Goal: Transaction & Acquisition: Purchase product/service

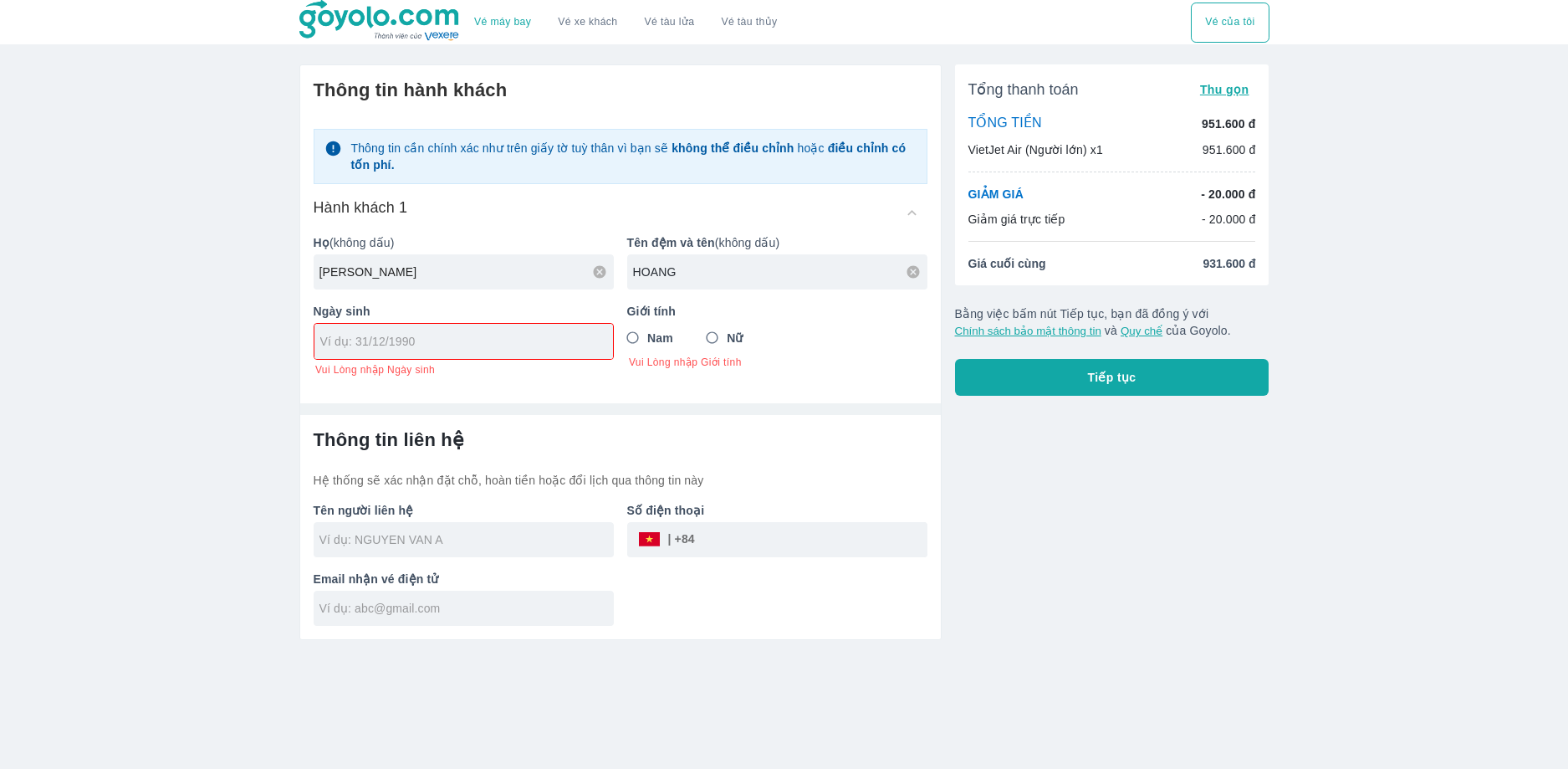
click at [697, 274] on input "HOANG" at bounding box center [781, 272] width 294 height 17
type input "[PERSON_NAME]"
click at [548, 355] on div at bounding box center [464, 341] width 298 height 35
type input "1"
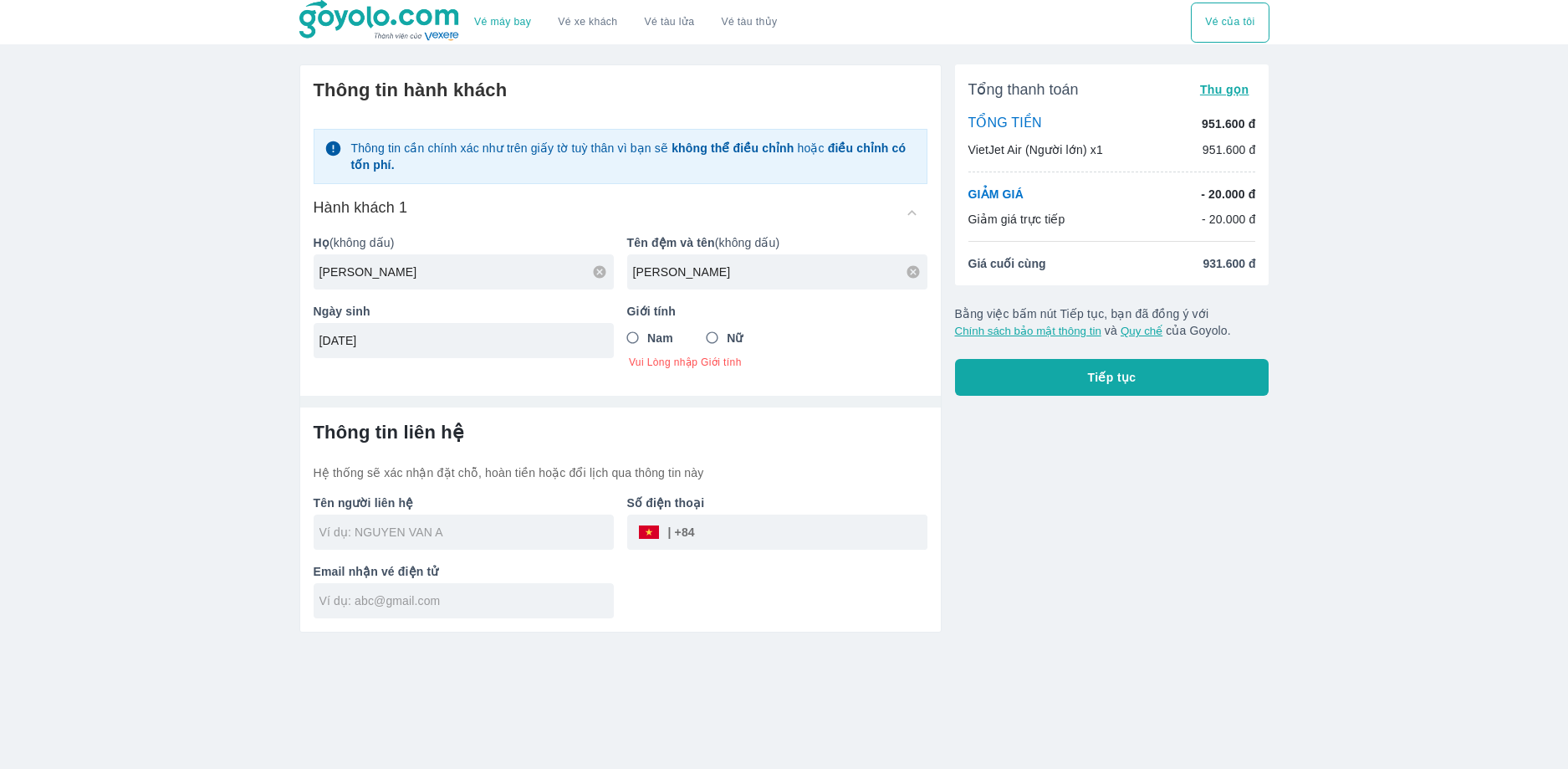
type input "[DATE]"
click at [650, 334] on span "Nam" at bounding box center [660, 337] width 25 height 17
click at [648, 334] on input "Nam" at bounding box center [632, 337] width 30 height 30
radio input "true"
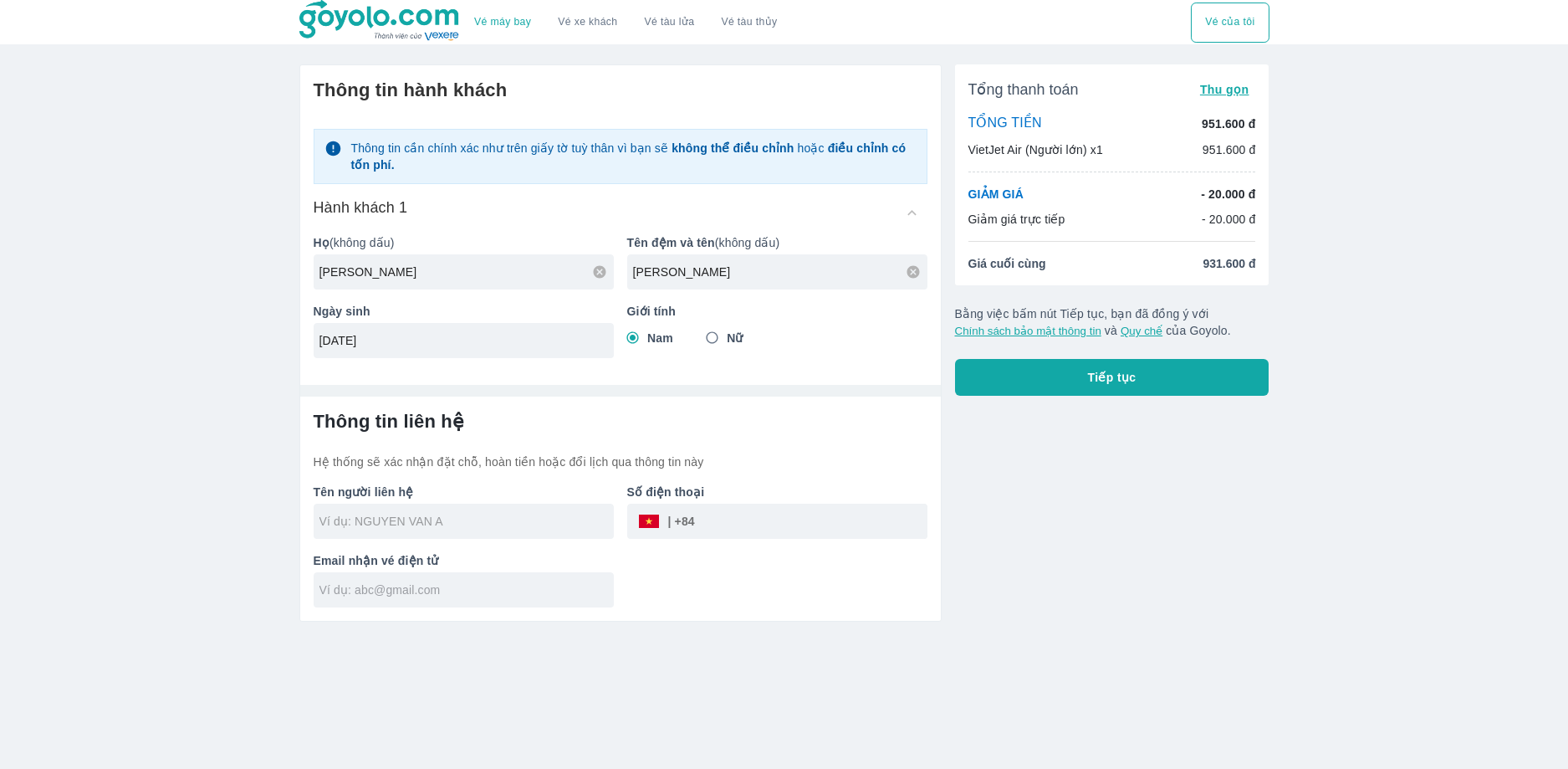
click at [451, 589] on input "text" at bounding box center [467, 590] width 294 height 17
type input "[PERSON_NAME]"
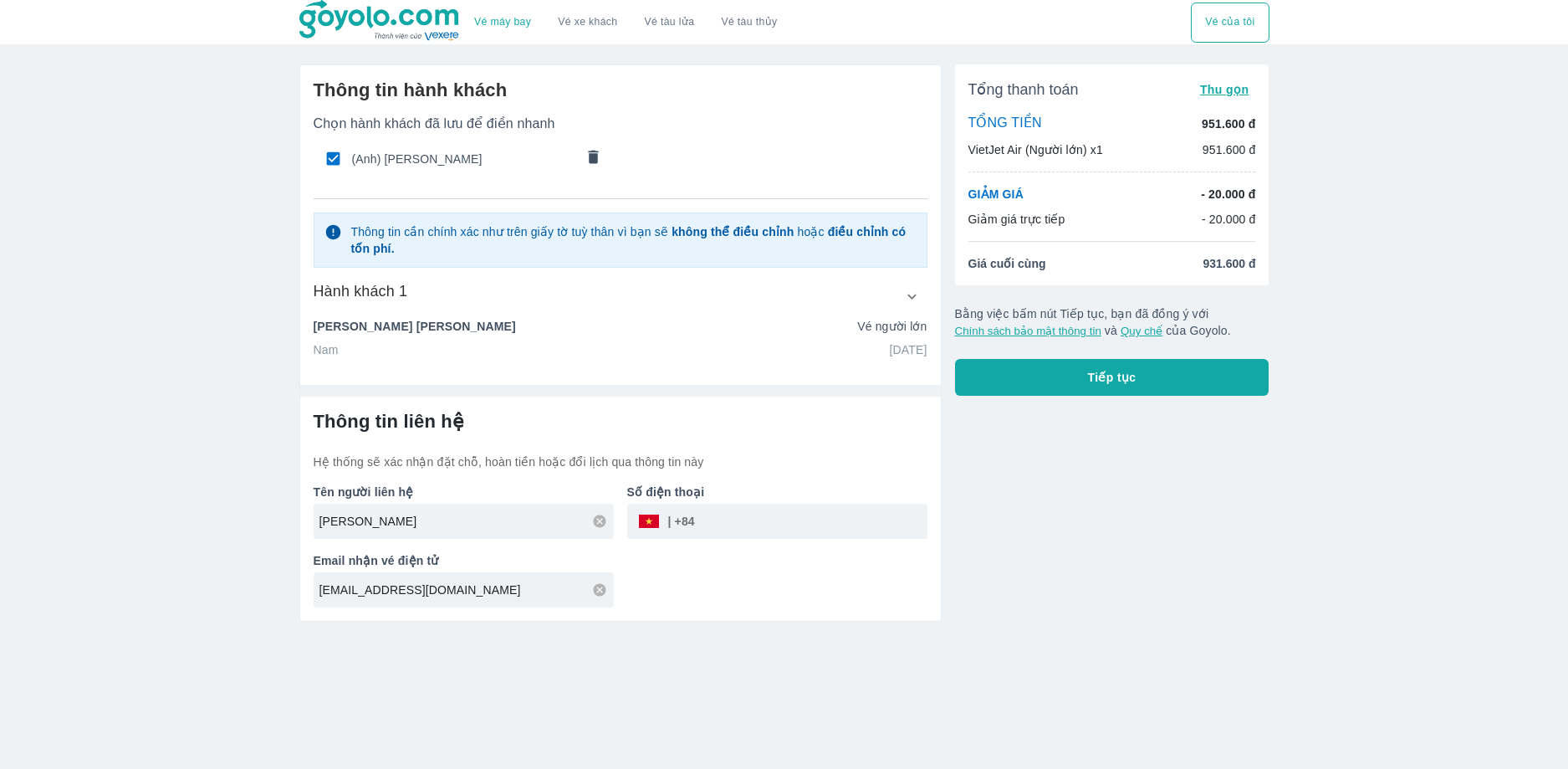
type input "[EMAIL_ADDRESS][DOMAIN_NAME]"
click at [782, 525] on input "tel" at bounding box center [811, 521] width 232 height 40
type input "855467333"
click at [1127, 382] on span "Tiếp tục" at bounding box center [1112, 377] width 48 height 17
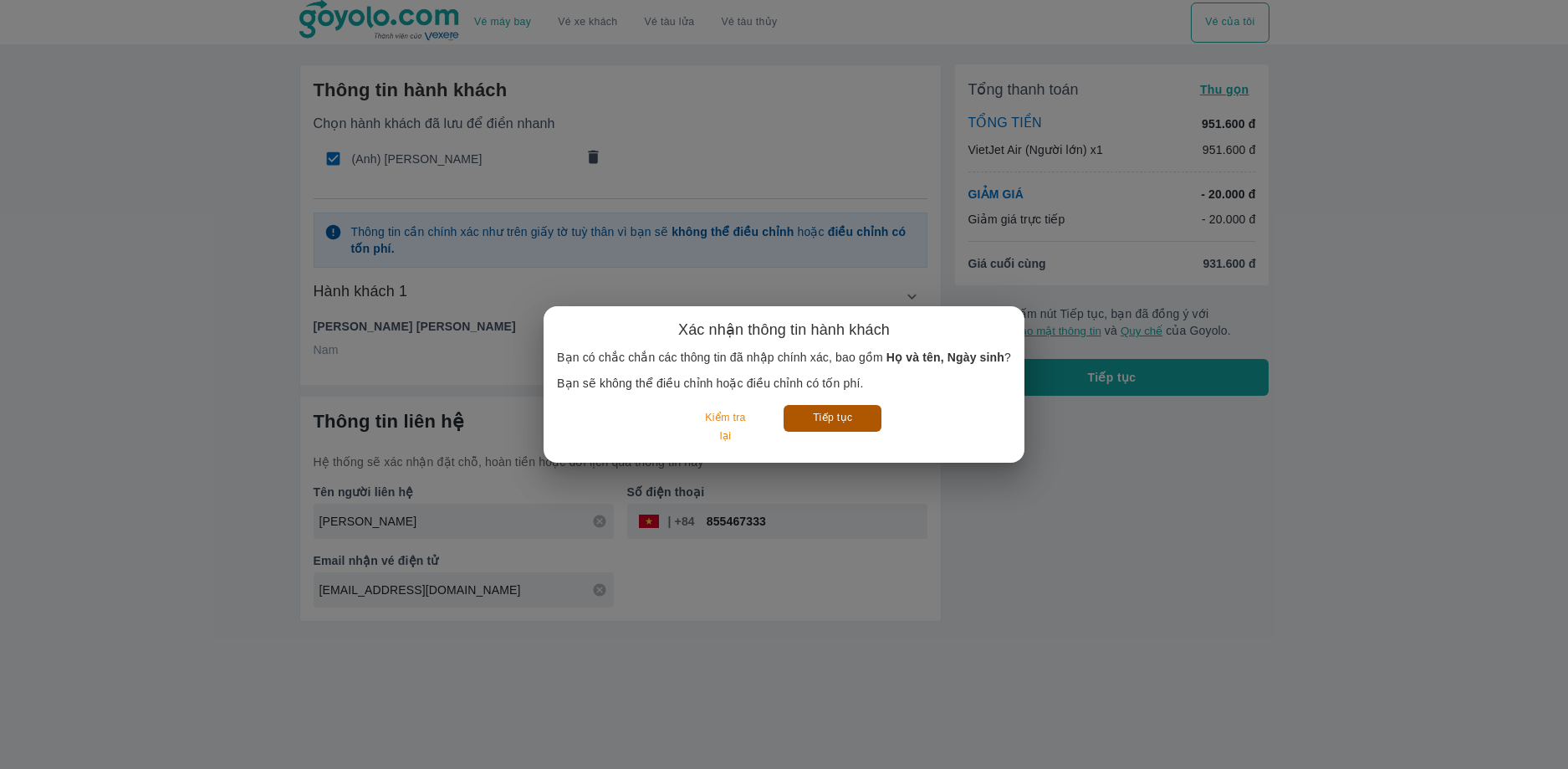
click at [823, 418] on button "Tiếp tục" at bounding box center [833, 418] width 98 height 26
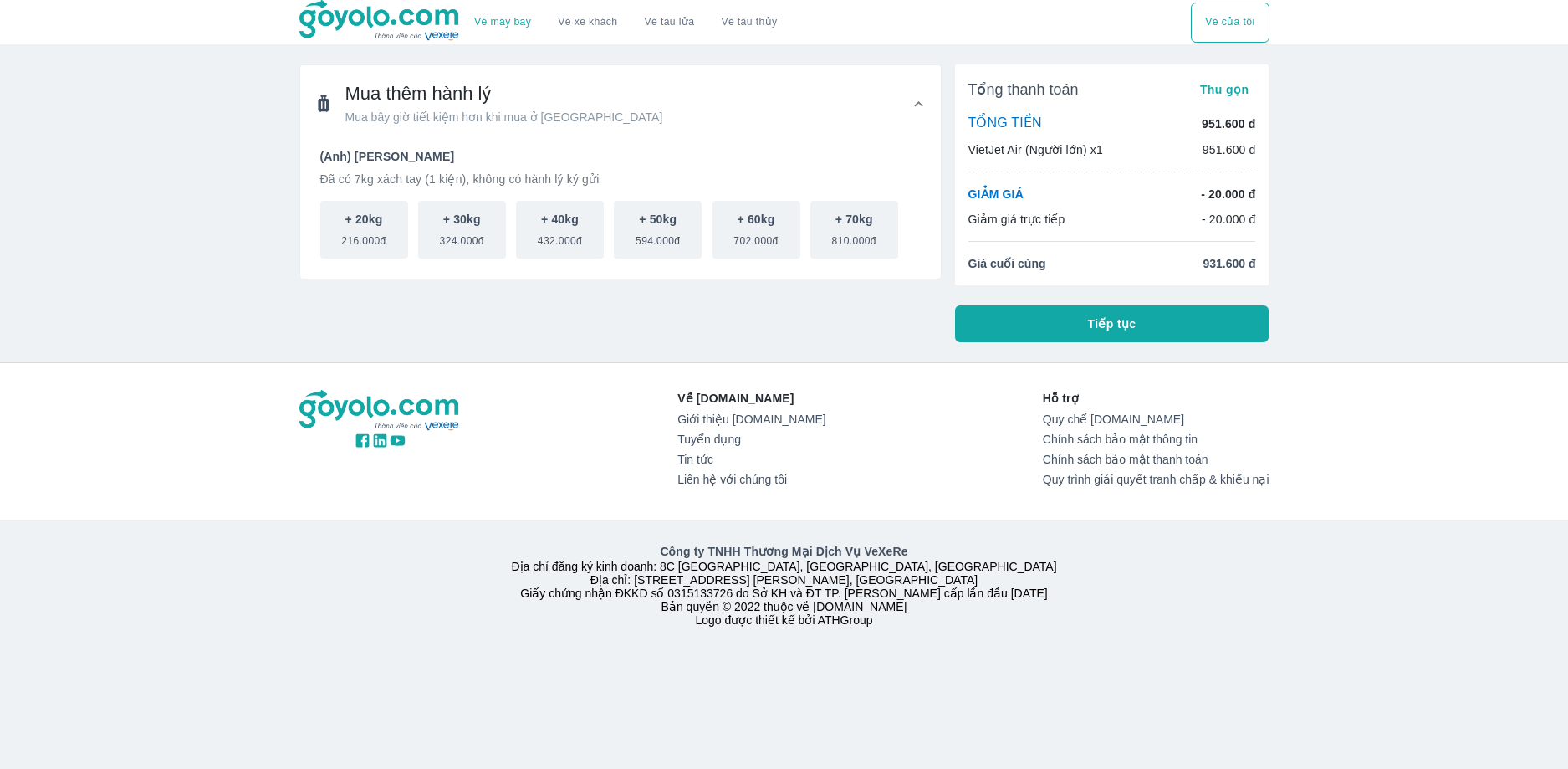
click at [1199, 327] on button "Tiếp tục" at bounding box center [1112, 324] width 315 height 37
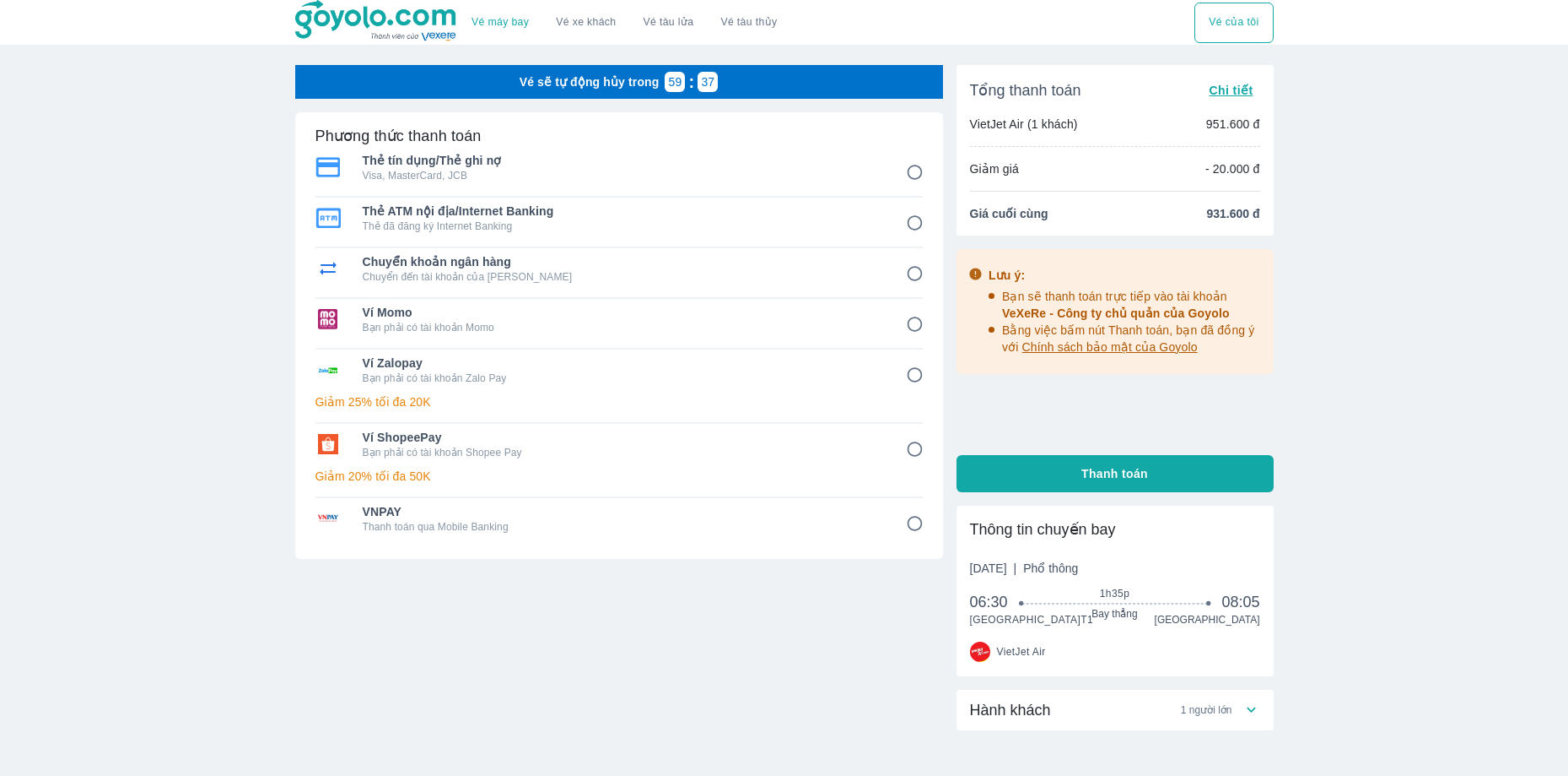
click at [914, 271] on input "3" at bounding box center [914, 273] width 33 height 33
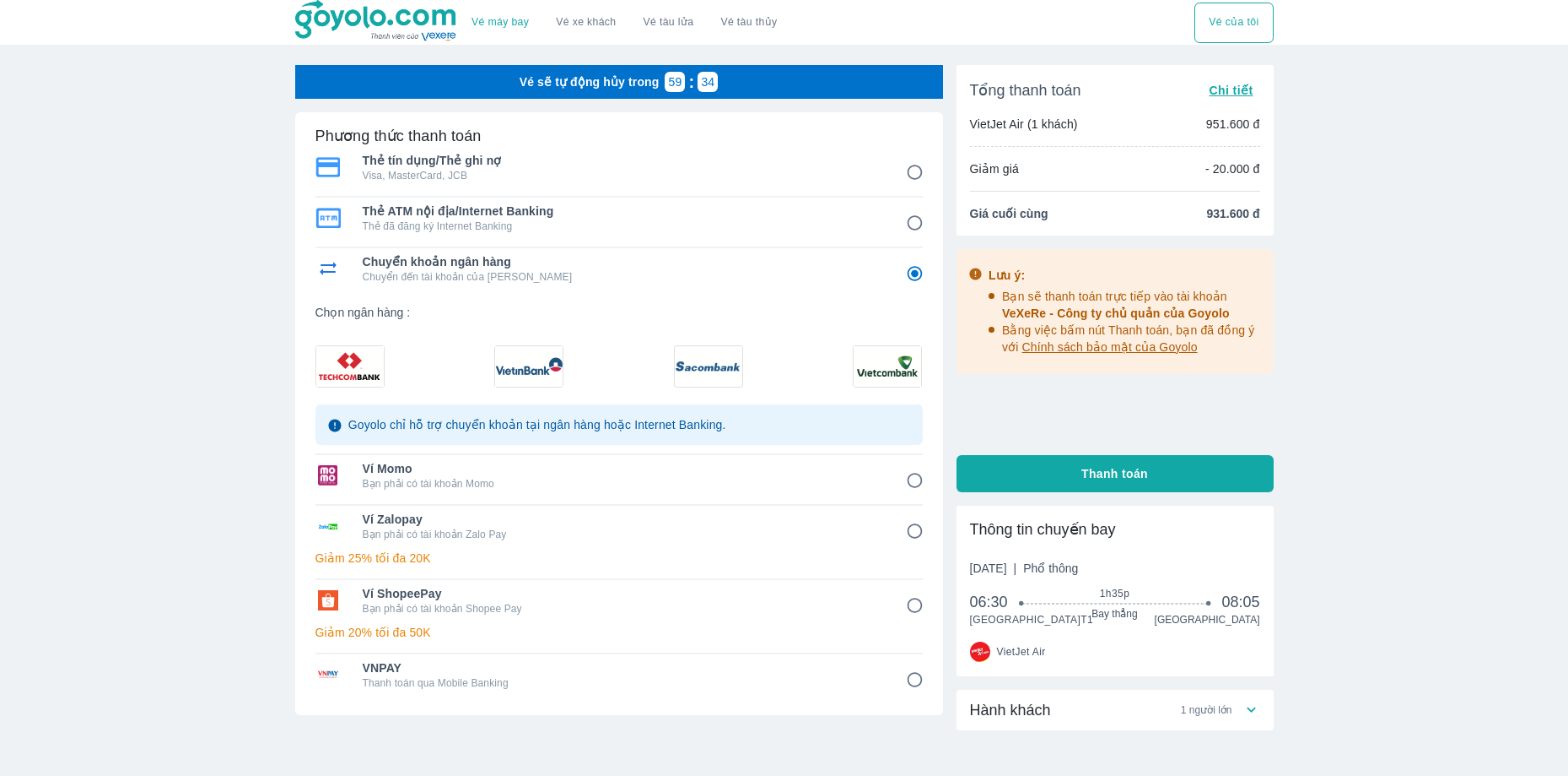
click at [875, 361] on img at bounding box center [887, 366] width 67 height 41
radio input "true"
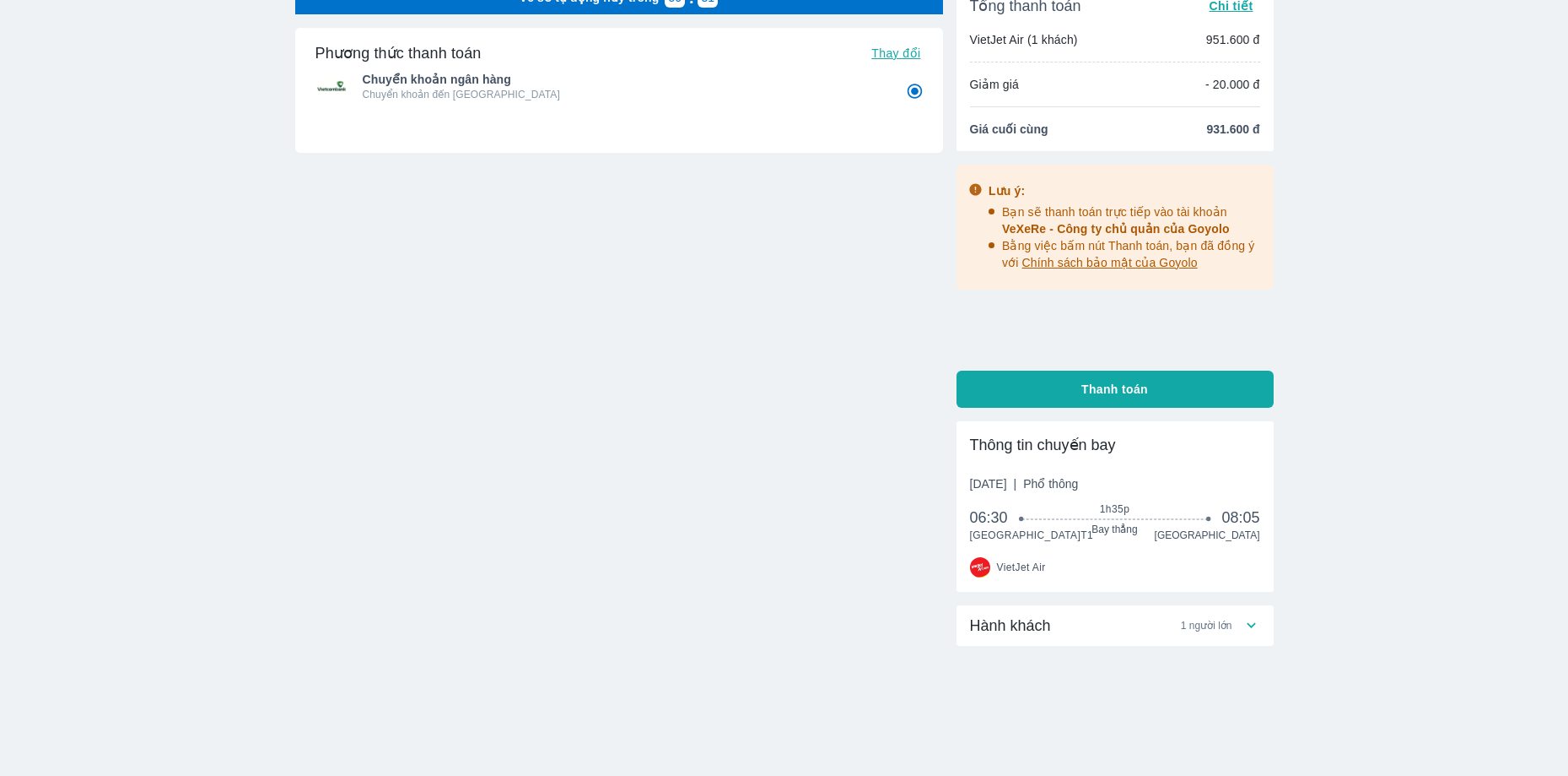
scroll to position [104, 0]
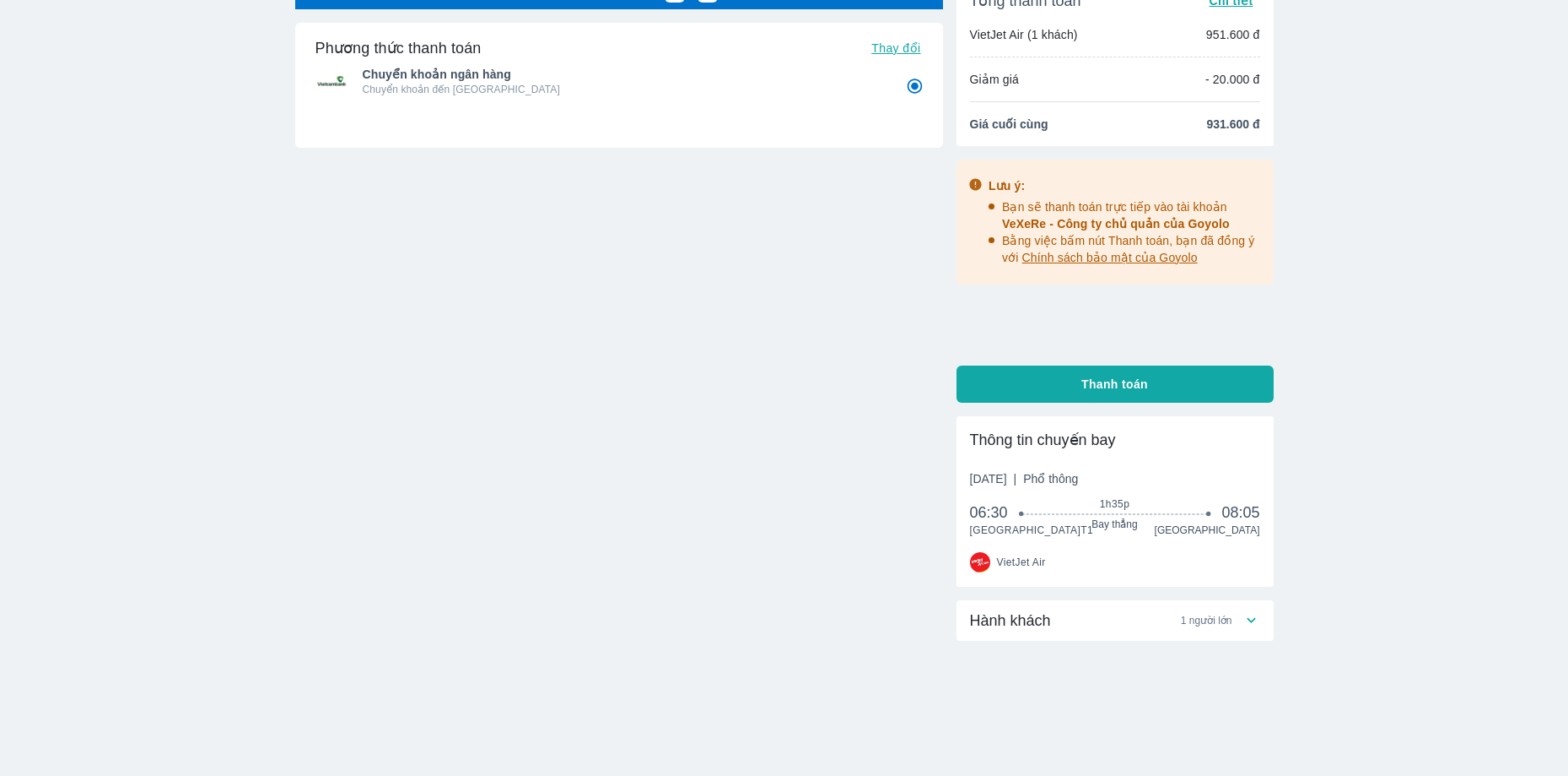
click at [1239, 629] on div "Hành khách 1 người lớn" at bounding box center [1106, 621] width 272 height 20
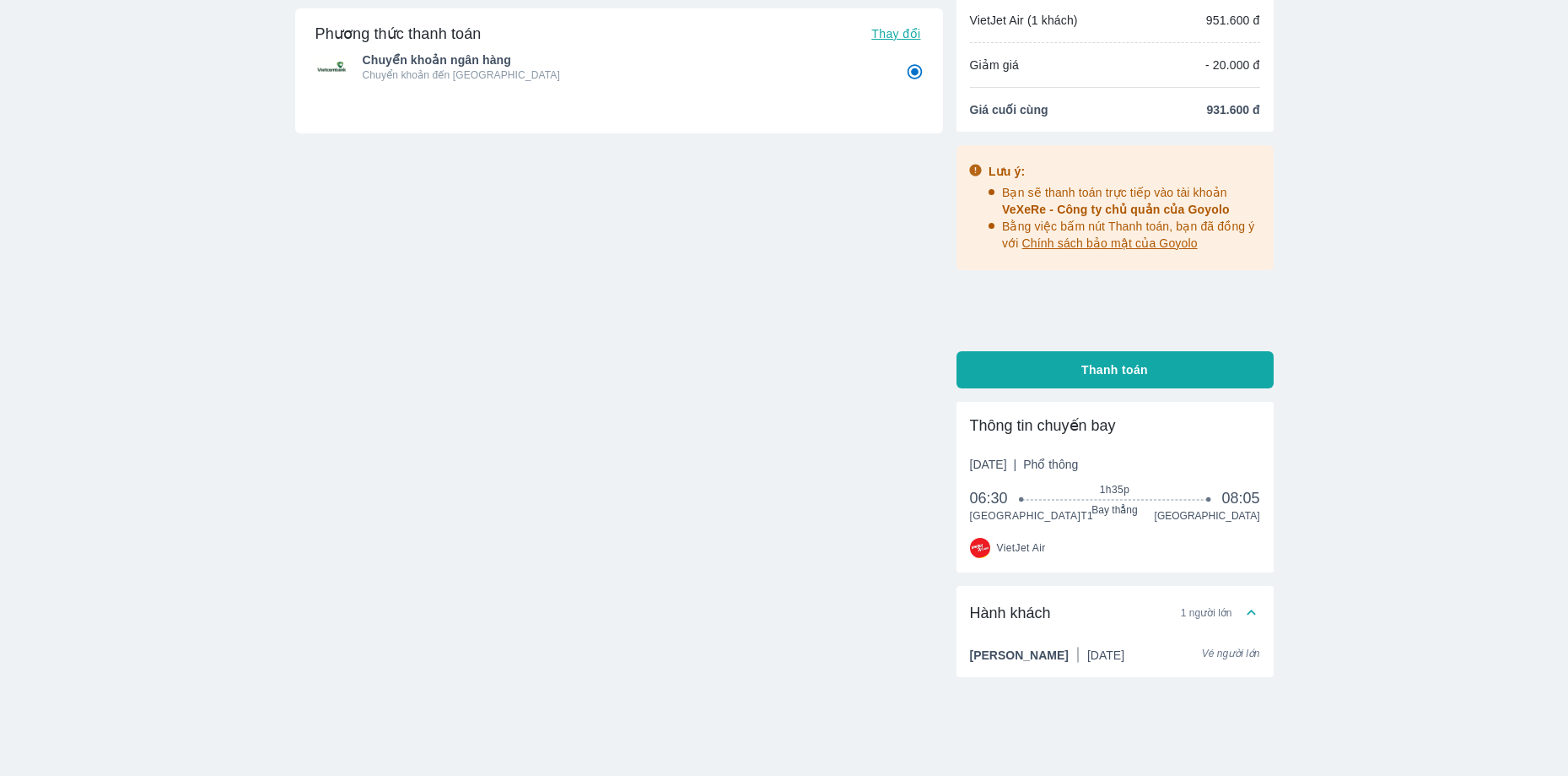
scroll to position [0, 0]
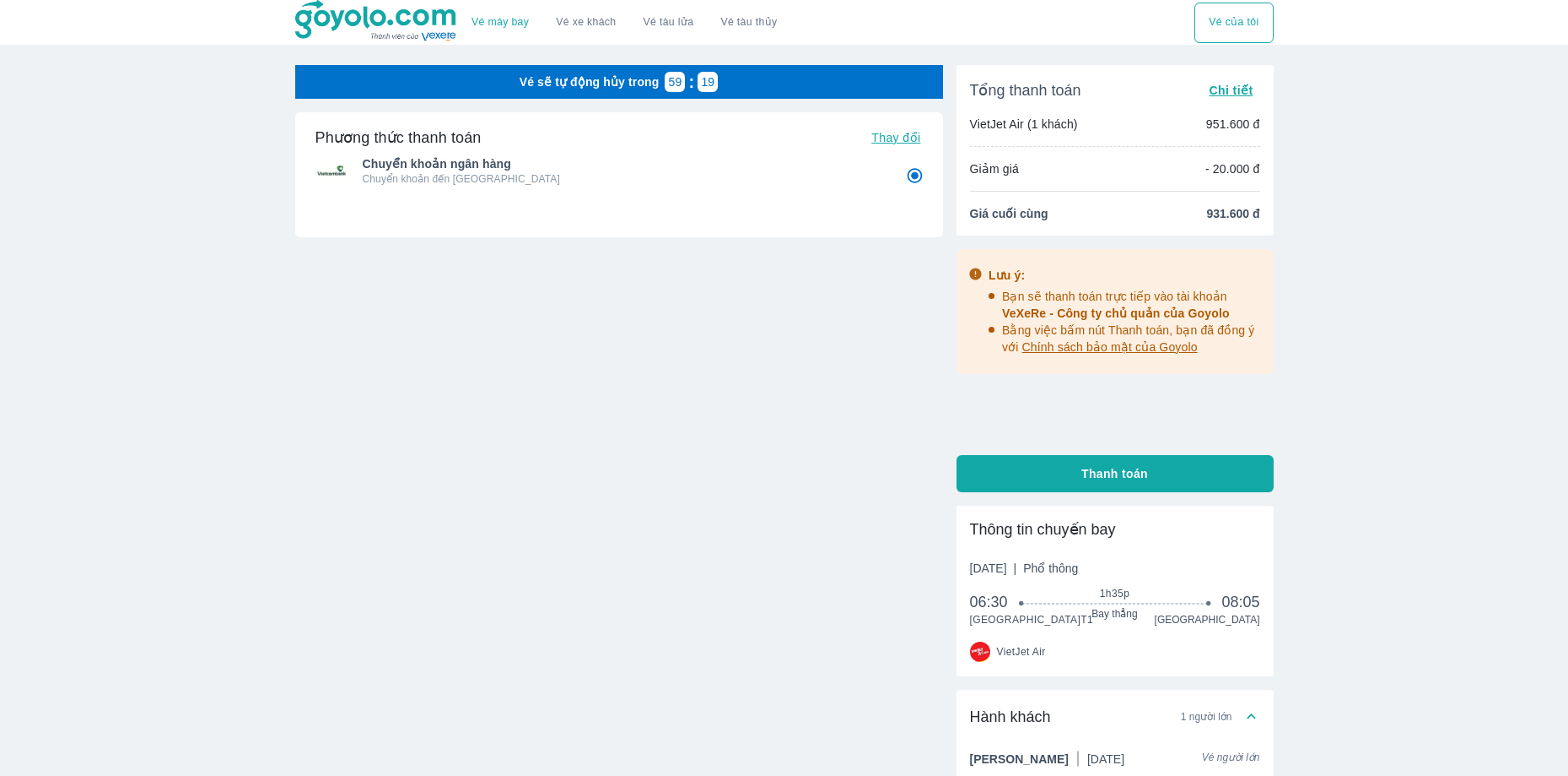
click at [1088, 469] on span "Thanh toán" at bounding box center [1114, 473] width 66 height 17
radio input "false"
